Goal: Task Accomplishment & Management: Complete application form

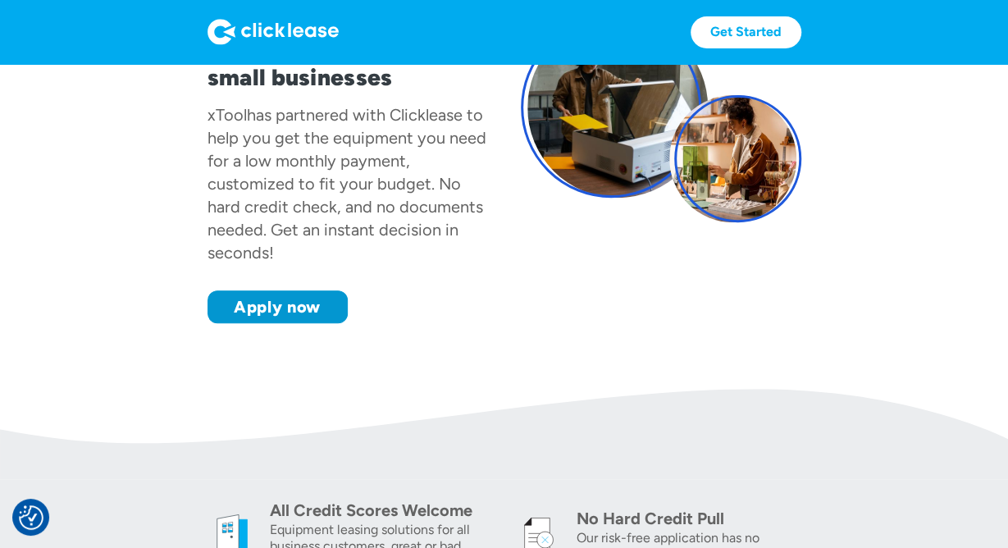
scroll to position [174, 0]
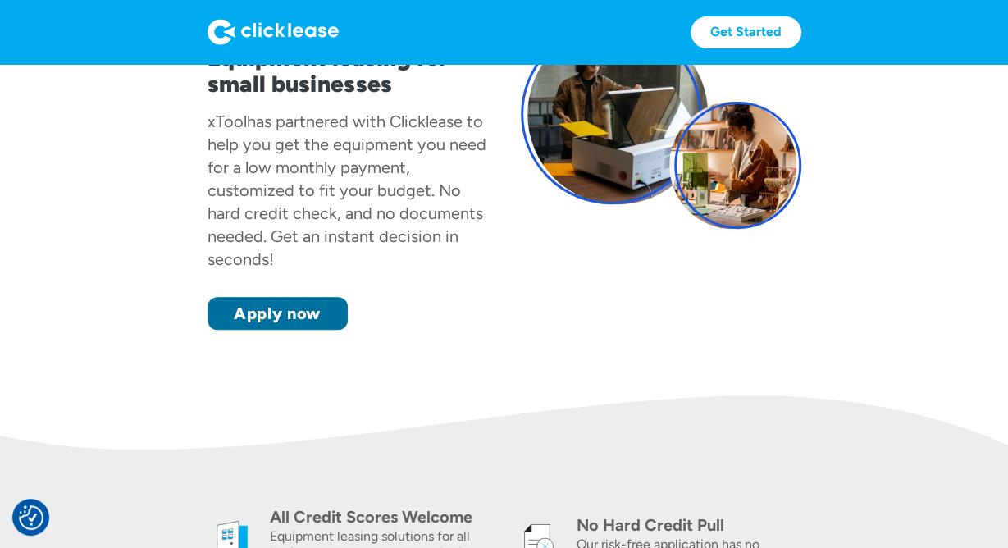
click at [322, 326] on link "Apply now" at bounding box center [278, 313] width 140 height 33
